Goal: Information Seeking & Learning: Find specific fact

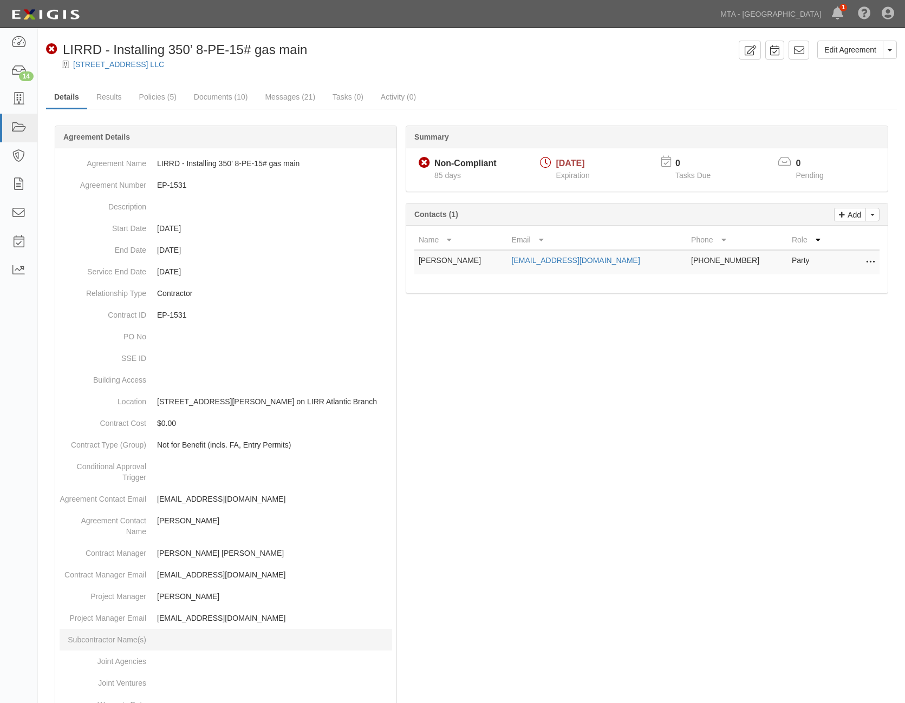
click at [171, 643] on dd at bounding box center [226, 640] width 332 height 22
click at [778, 465] on div at bounding box center [471, 571] width 851 height 859
click at [18, 128] on icon at bounding box center [18, 128] width 15 height 12
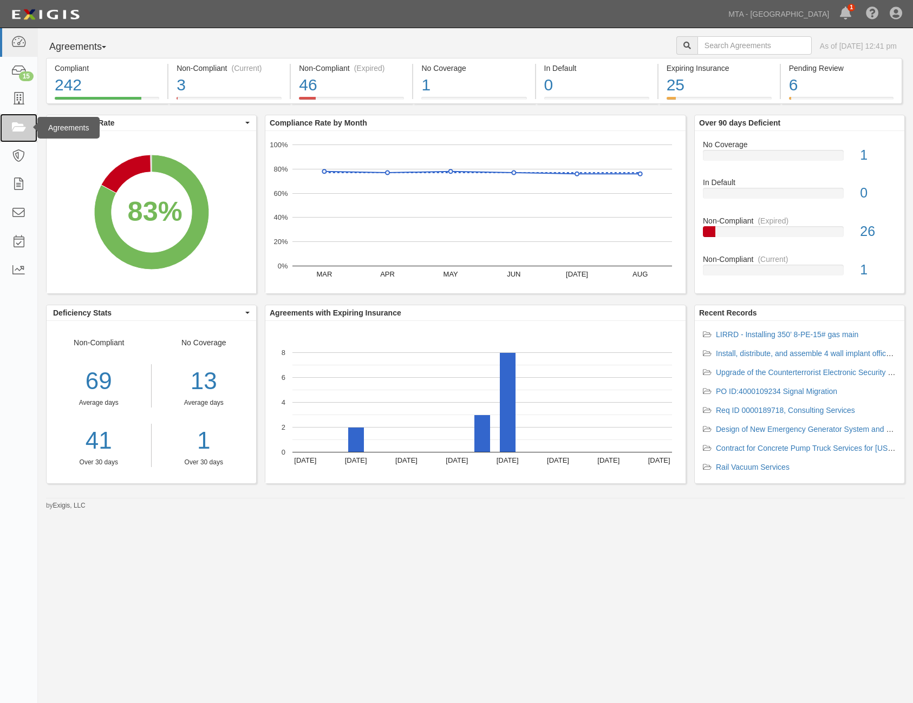
click at [17, 123] on icon at bounding box center [18, 128] width 15 height 12
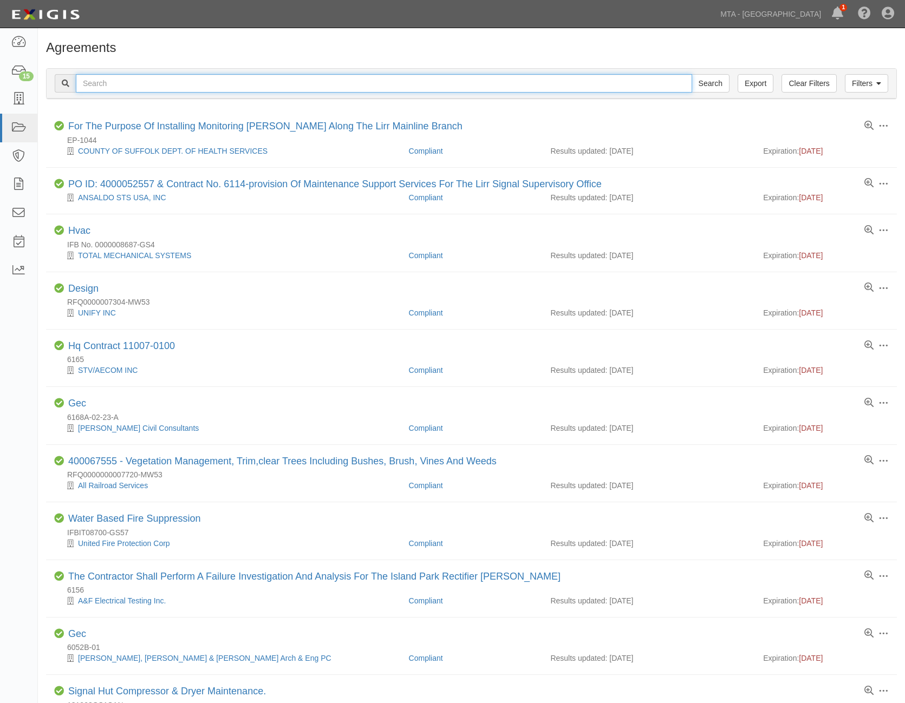
click at [252, 80] on input "text" at bounding box center [384, 83] width 616 height 18
paste input ": 400000000002407"
type input "400000000002407"
click at [722, 81] on input "Search" at bounding box center [711, 83] width 38 height 18
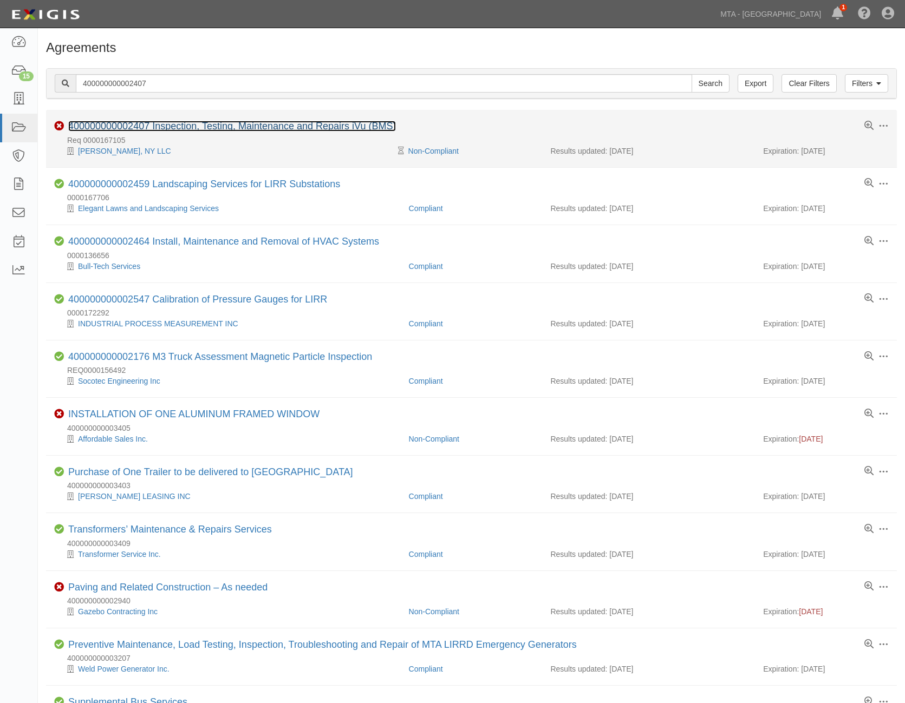
click at [163, 128] on link "400000000002407 Inspection, Testing, Maintenance and Repairs iVu (BMS)" at bounding box center [232, 126] width 328 height 11
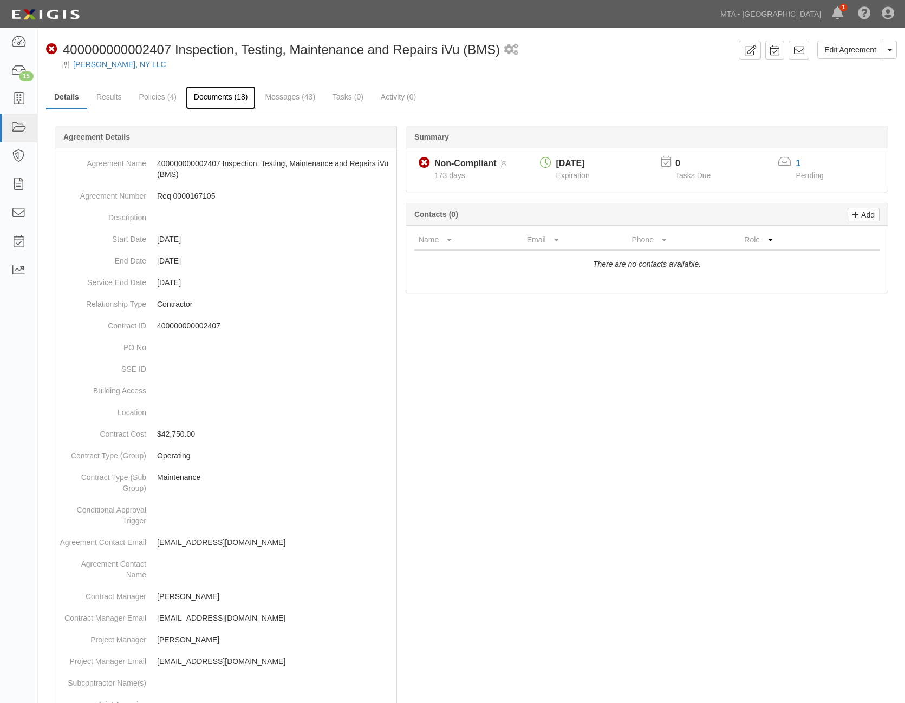
click at [234, 99] on link "Documents (18)" at bounding box center [221, 97] width 70 height 23
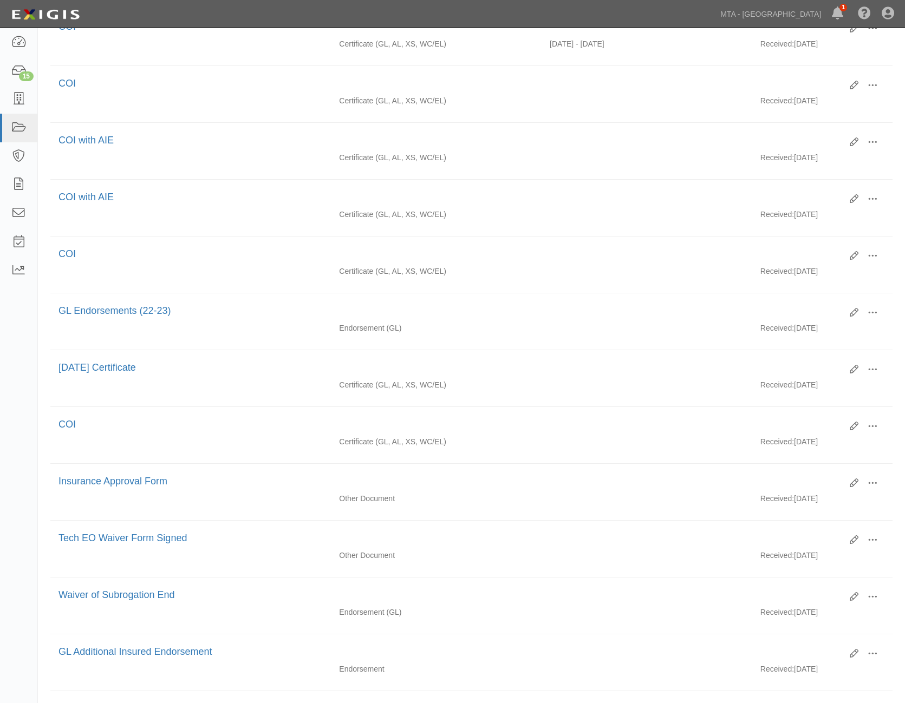
scroll to position [596, 0]
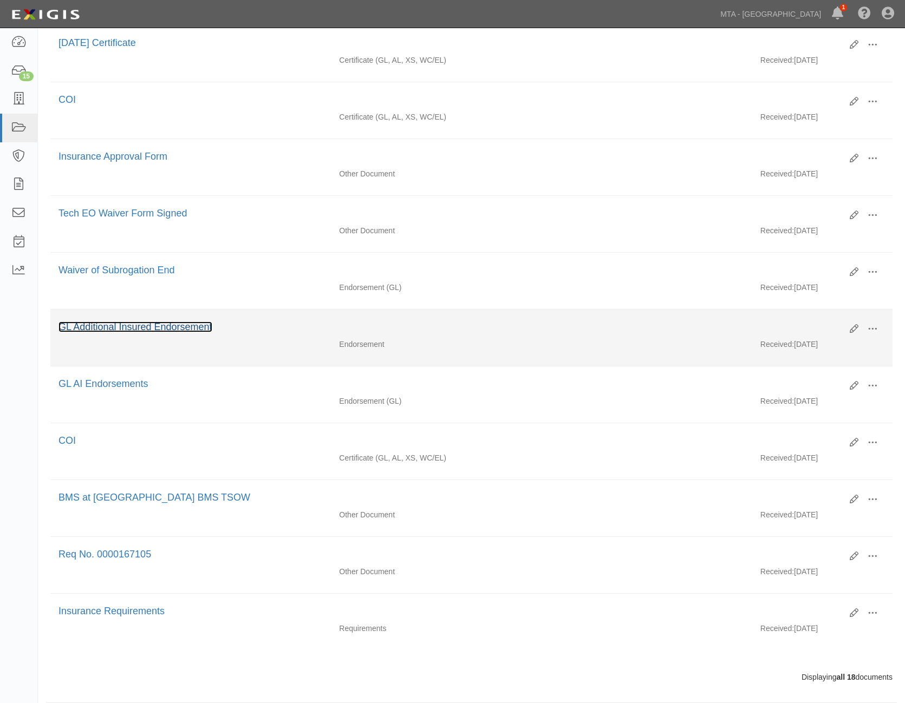
click at [128, 330] on link "GL Additional Insured Endorsement" at bounding box center [135, 327] width 154 height 11
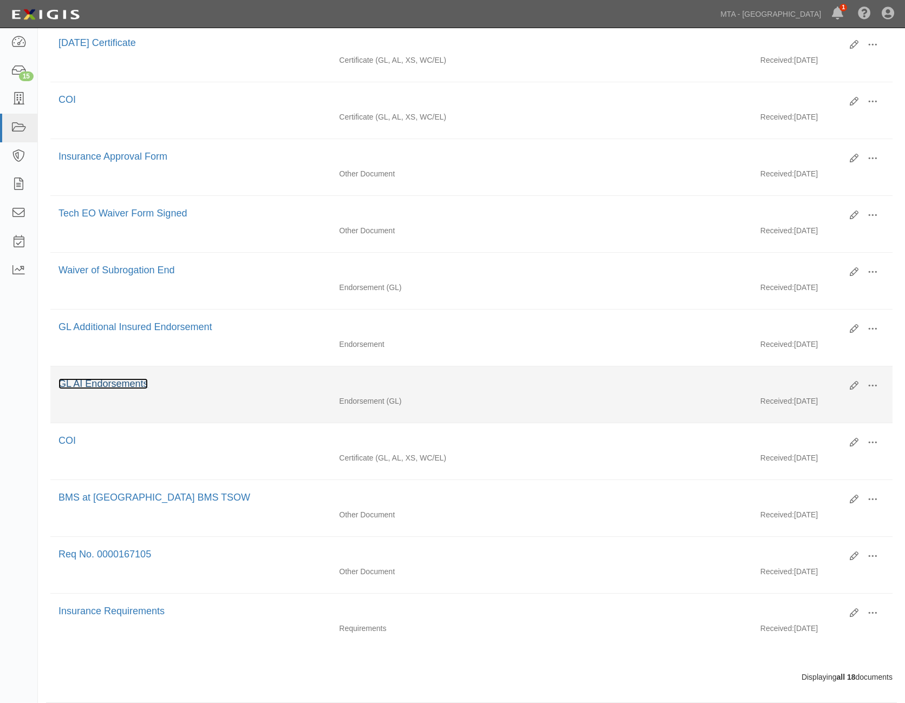
click at [115, 383] on link "GL AI Endorsements" at bounding box center [102, 384] width 89 height 11
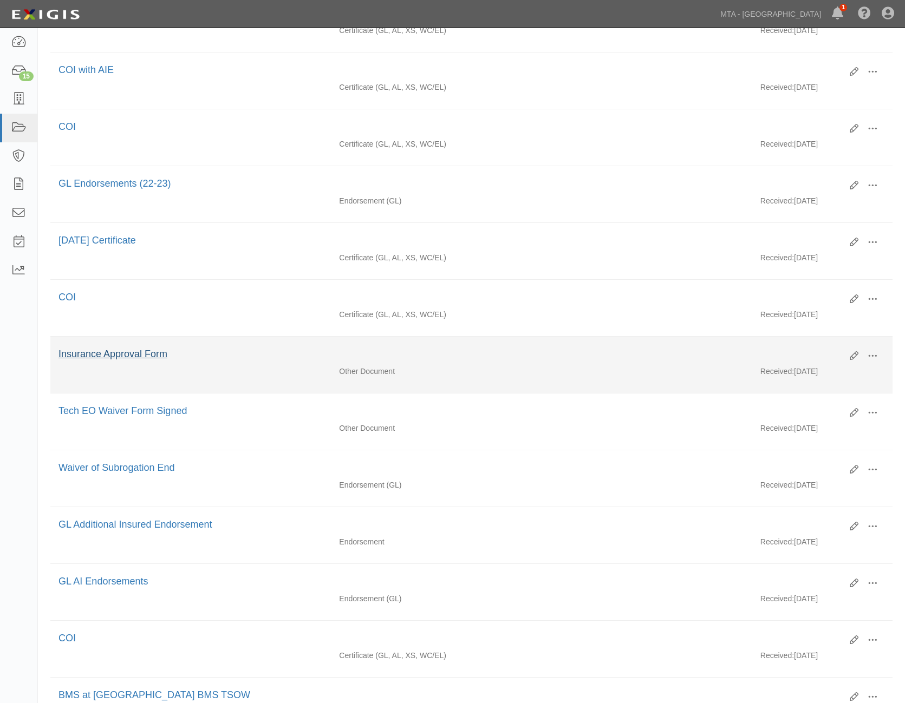
scroll to position [379, 0]
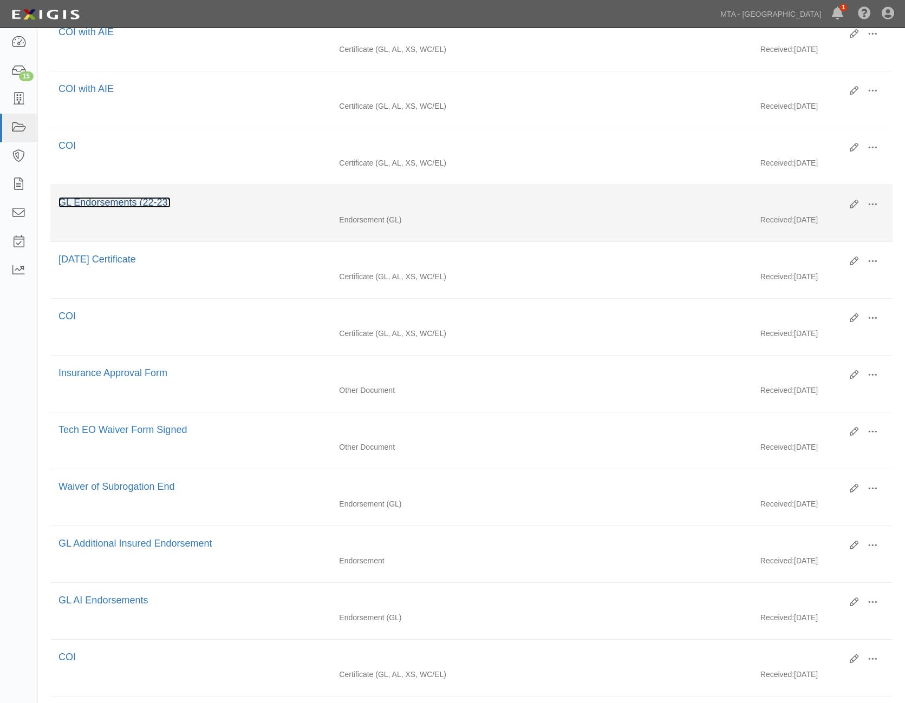
click at [105, 204] on link "GL Endorsements (22-23)" at bounding box center [114, 202] width 112 height 11
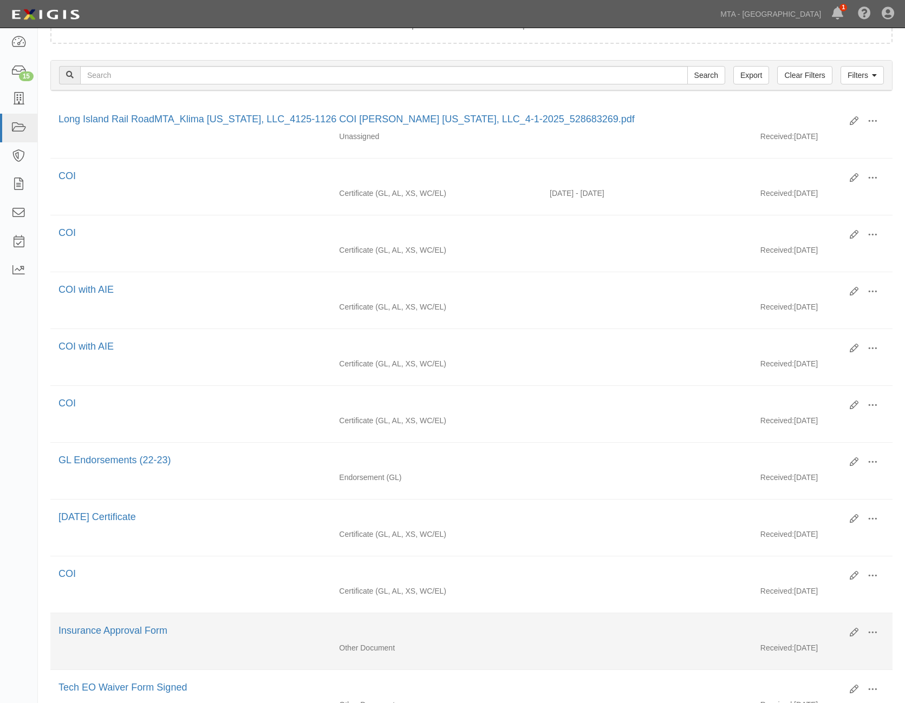
scroll to position [108, 0]
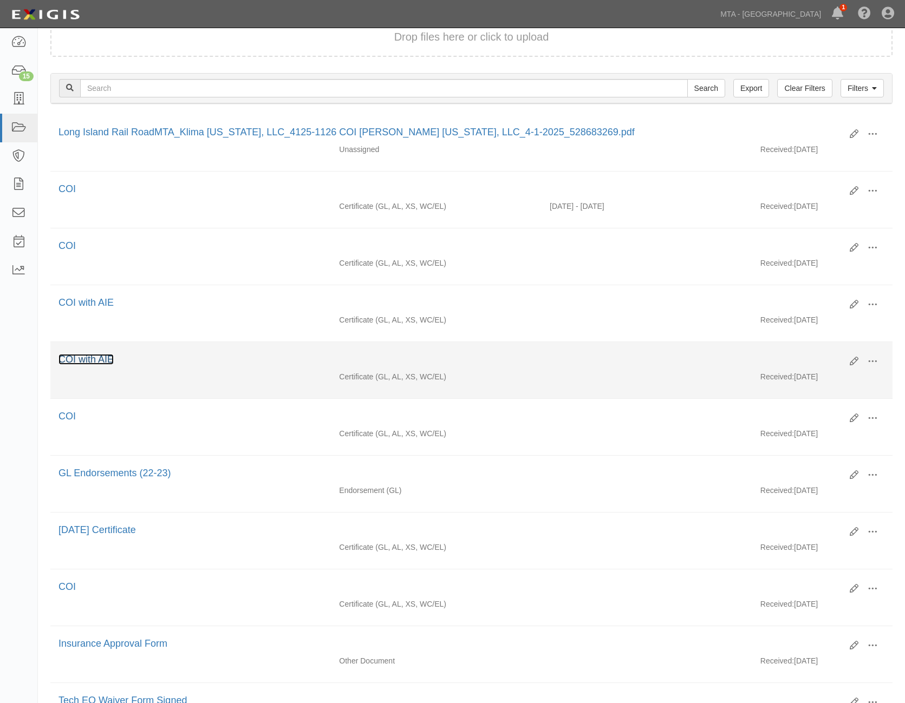
click at [105, 357] on link "COI with AIE" at bounding box center [85, 359] width 55 height 11
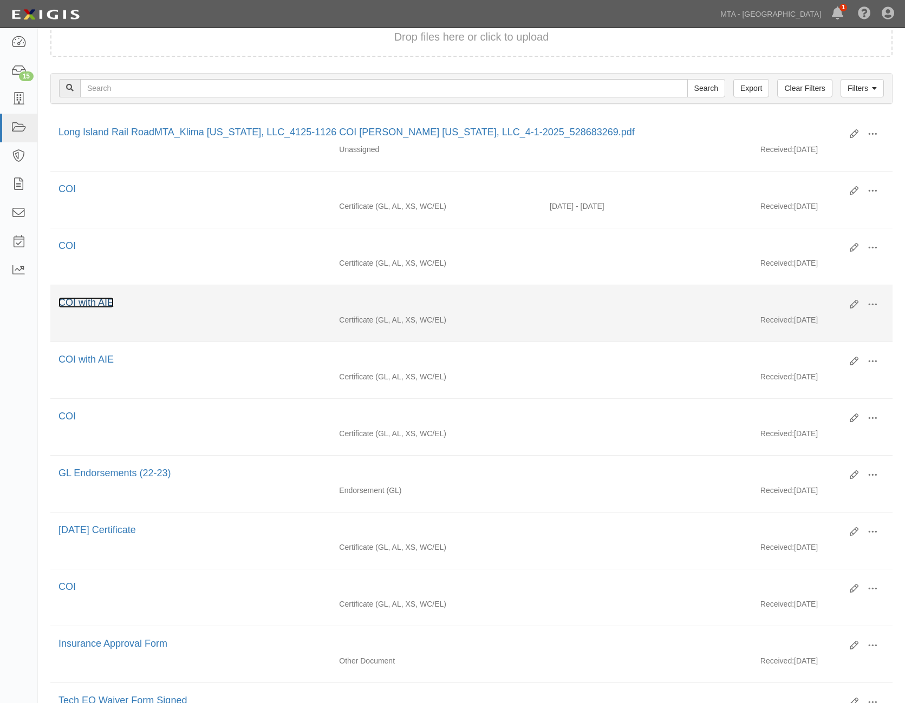
click at [95, 302] on link "COI with AIE" at bounding box center [85, 302] width 55 height 11
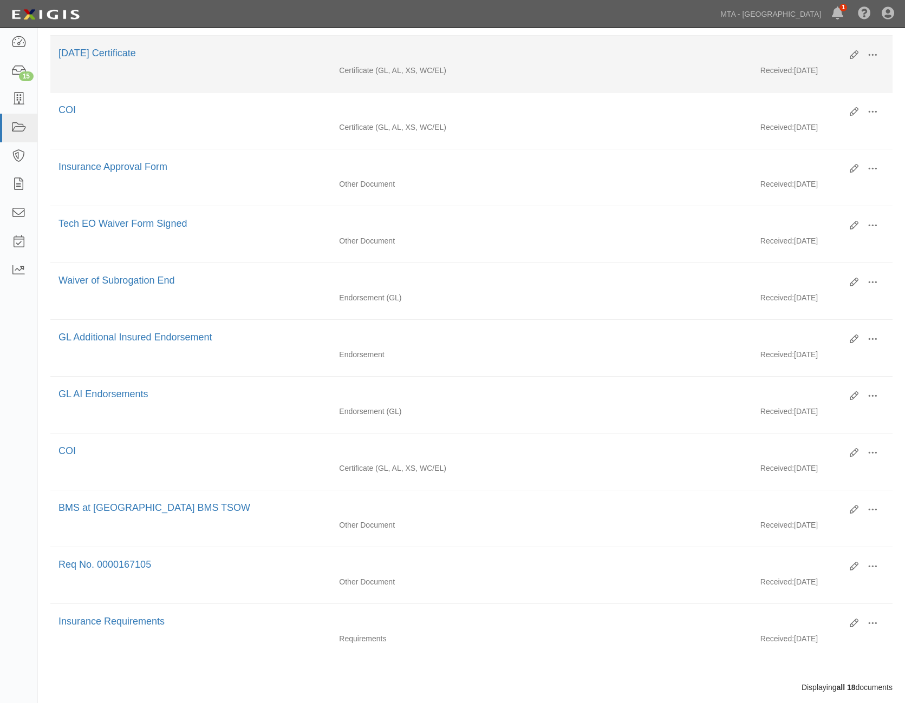
scroll to position [596, 0]
